Goal: Book appointment/travel/reservation

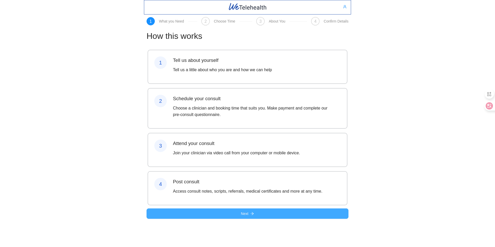
click at [326, 219] on button "Next" at bounding box center [248, 214] width 202 height 10
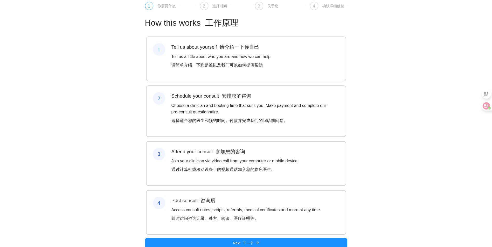
scroll to position [38, 0]
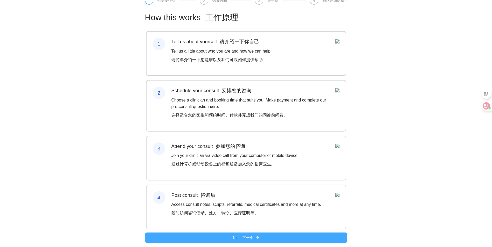
click at [249, 237] on font "下一个" at bounding box center [247, 238] width 11 height 4
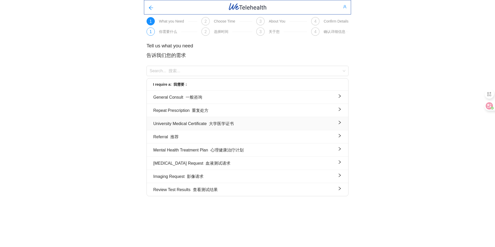
click at [232, 126] on font "大学医学证书" at bounding box center [221, 124] width 25 height 4
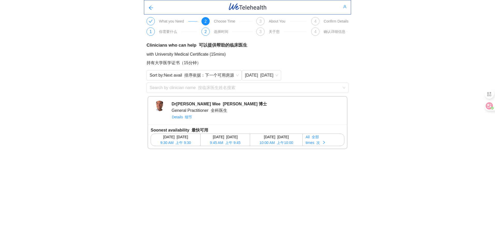
click at [221, 125] on div "Soonest availability 最快可用 [DATE] [DATE] 9:30 AM 上午 9:30 Mon 1 Sep [DATE] 9:45 A…" at bounding box center [247, 136] width 199 height 24
click at [200, 128] on font "最快可用" at bounding box center [200, 130] width 17 height 4
click at [320, 142] on font "次" at bounding box center [319, 143] width 4 height 4
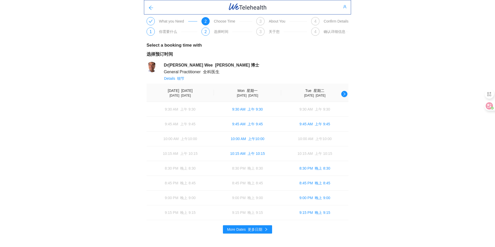
click at [150, 9] on icon "arrow-left" at bounding box center [151, 8] width 4 height 4
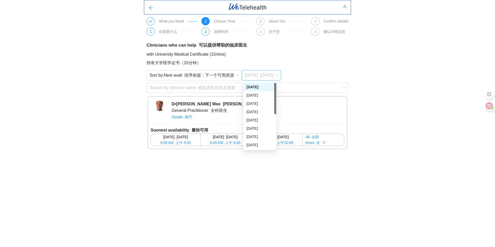
click at [261, 76] on font "[DATE]" at bounding box center [267, 75] width 13 height 4
click at [269, 74] on span "[DATE] [DATE]" at bounding box center [261, 76] width 33 height 8
click at [260, 97] on font at bounding box center [259, 95] width 2 height 4
click at [261, 75] on font "[DATE]" at bounding box center [267, 75] width 13 height 4
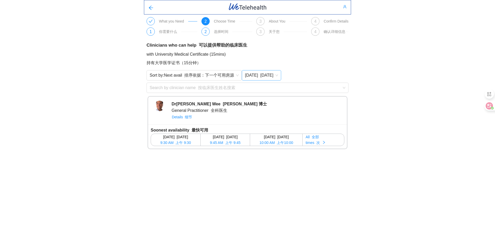
drag, startPoint x: 315, startPoint y: 80, endPoint x: 257, endPoint y: 77, distance: 58.6
click at [315, 81] on div "Sort by: Next avail 排序依据：下一个可用房源 [DATE] [DATE]" at bounding box center [248, 75] width 202 height 10
click at [219, 89] on input "search" at bounding box center [246, 87] width 192 height 8
click at [218, 49] on div "Clinicians who can help 可以提供帮助的临床医生 with University Medical Certificate (15mins…" at bounding box center [247, 96] width 207 height 117
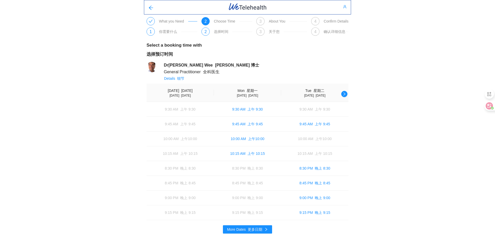
click at [148, 63] on img at bounding box center [152, 67] width 10 height 10
